Goal: Navigation & Orientation: Find specific page/section

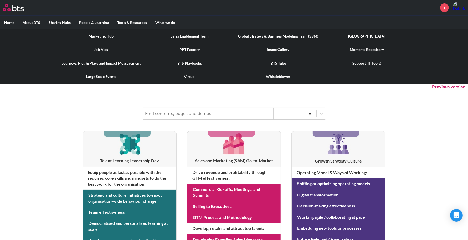
click at [102, 48] on link "Job Aids" at bounding box center [101, 50] width 89 height 14
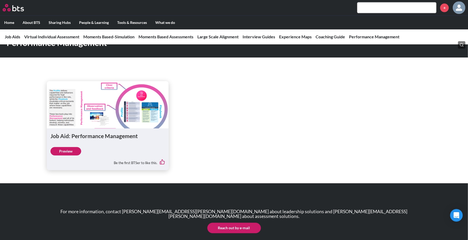
scroll to position [1305, 0]
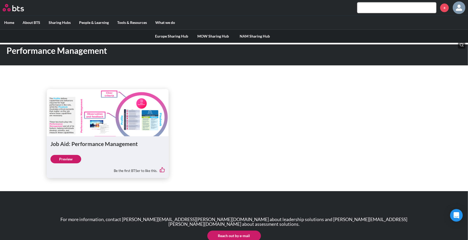
click at [162, 36] on link "Europe Sharing Hub" at bounding box center [172, 36] width 42 height 14
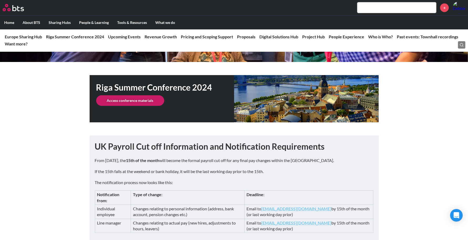
scroll to position [131, 0]
